Goal: Information Seeking & Learning: Check status

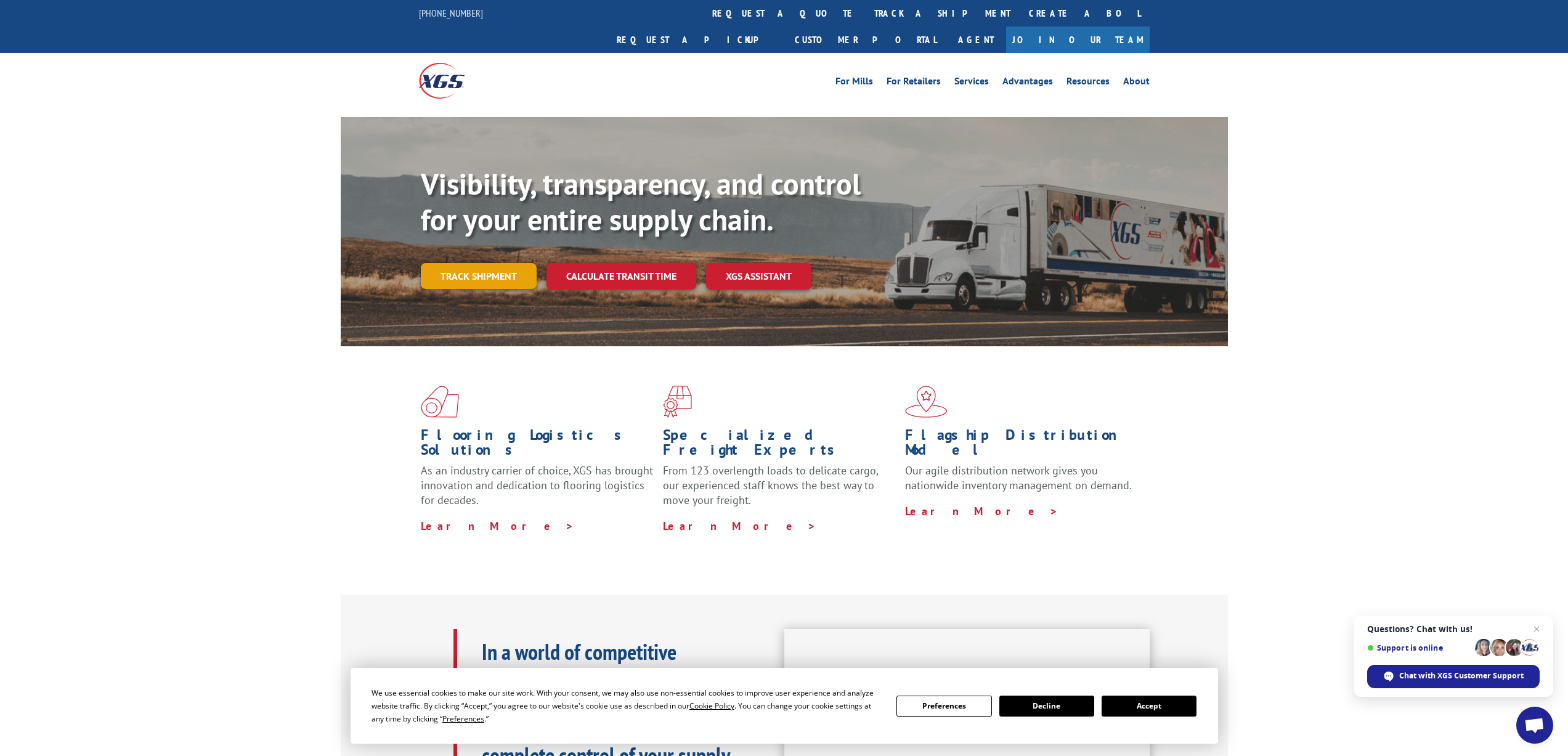
click at [463, 263] on link "Track shipment" at bounding box center [478, 275] width 116 height 26
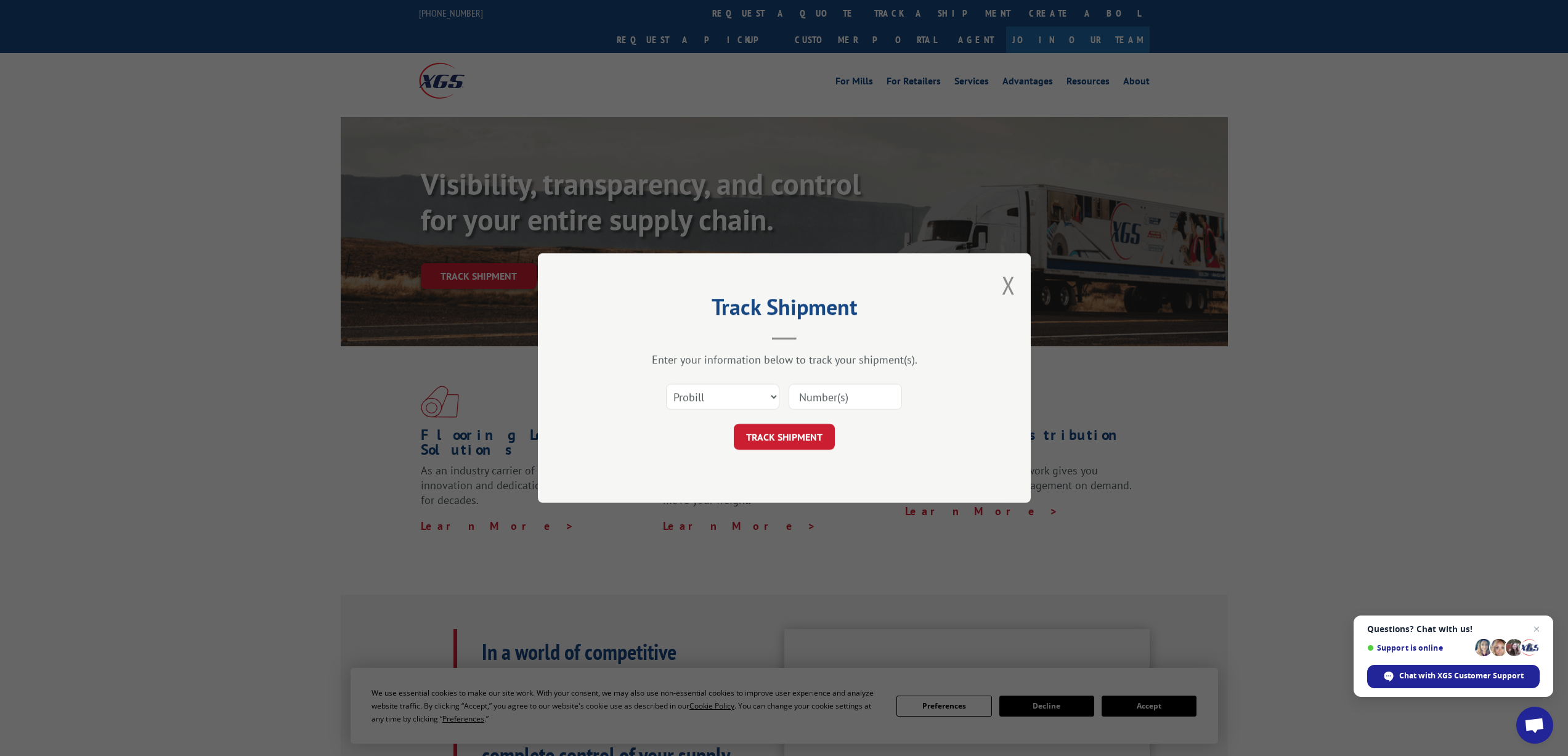
drag, startPoint x: 807, startPoint y: 395, endPoint x: 814, endPoint y: 402, distance: 9.9
click at [808, 395] on input at bounding box center [845, 396] width 114 height 26
paste input "17496907"
type input "17496907"
click at [739, 398] on select "Select category... Probill BOL PO" at bounding box center [722, 396] width 114 height 26
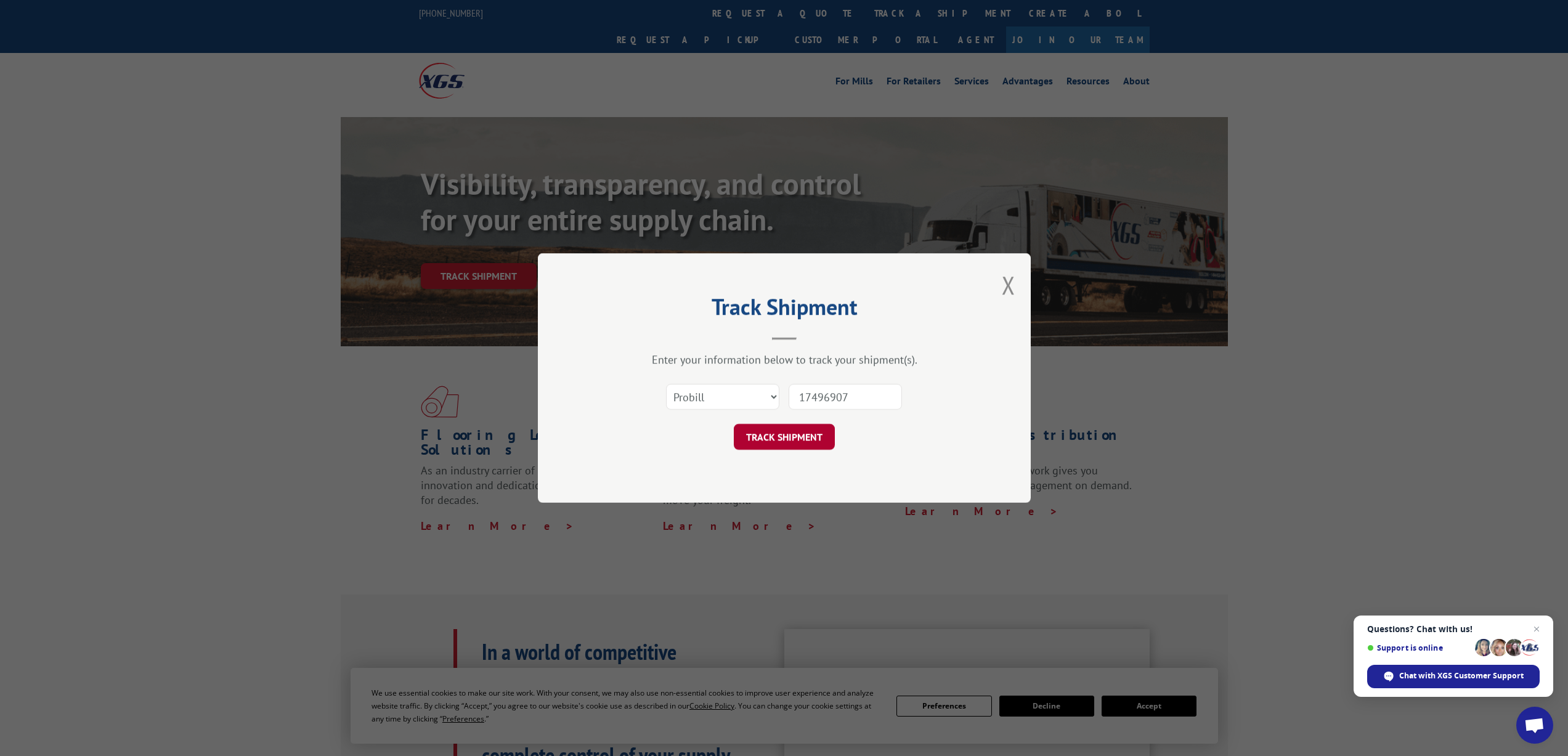
drag, startPoint x: 922, startPoint y: 423, endPoint x: 803, endPoint y: 432, distance: 119.3
click at [921, 423] on form "Select category... Probill BOL PO 17496907 TRACK SHIPMENT" at bounding box center [784, 413] width 370 height 73
click at [775, 432] on button "TRACK SHIPMENT" at bounding box center [784, 437] width 101 height 26
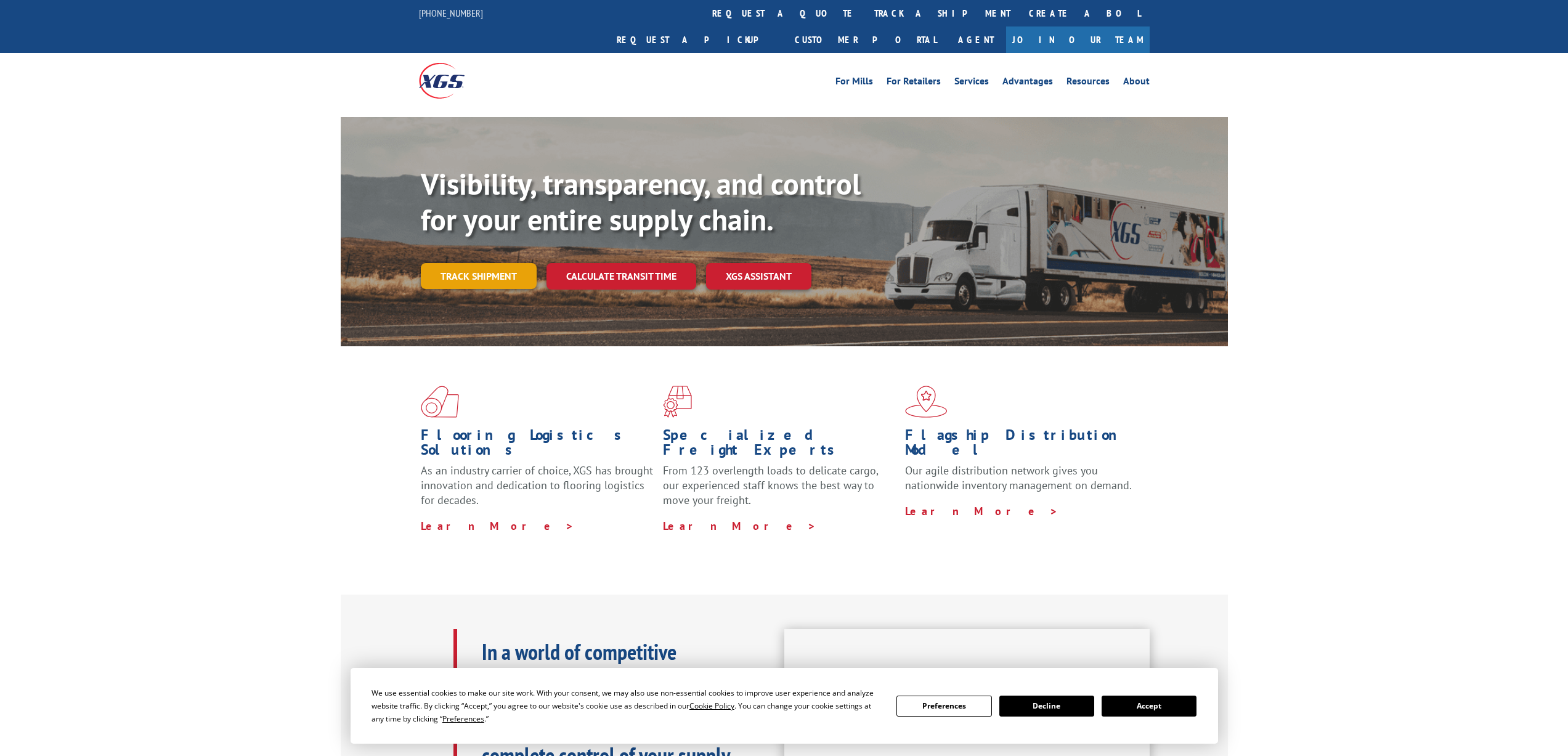
click at [485, 263] on link "Track shipment" at bounding box center [478, 275] width 116 height 26
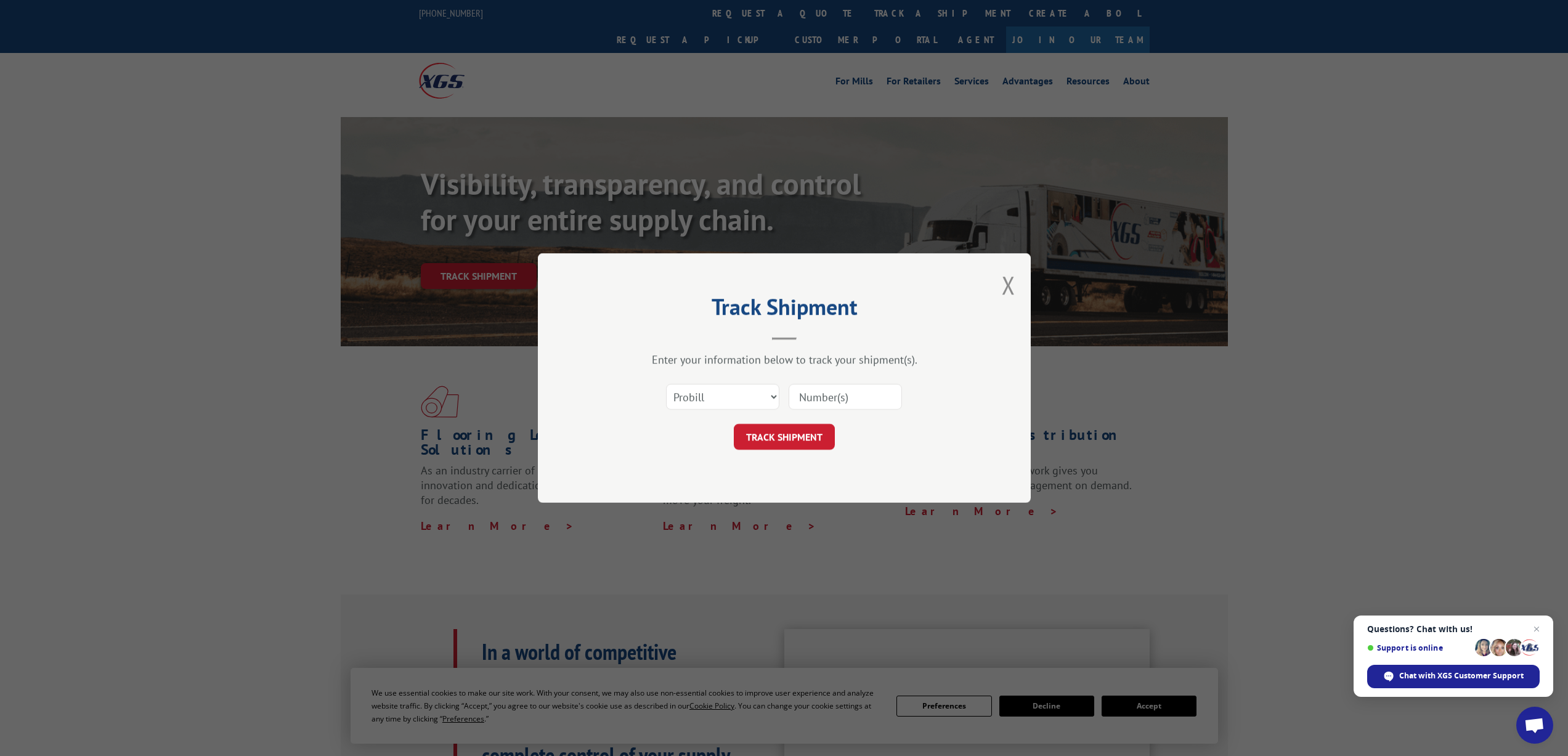
click at [827, 392] on input at bounding box center [845, 396] width 114 height 26
paste input "17496907"
type input "17496907"
click at [773, 434] on button "TRACK SHIPMENT" at bounding box center [784, 437] width 101 height 26
